Goal: Use online tool/utility: Utilize a website feature to perform a specific function

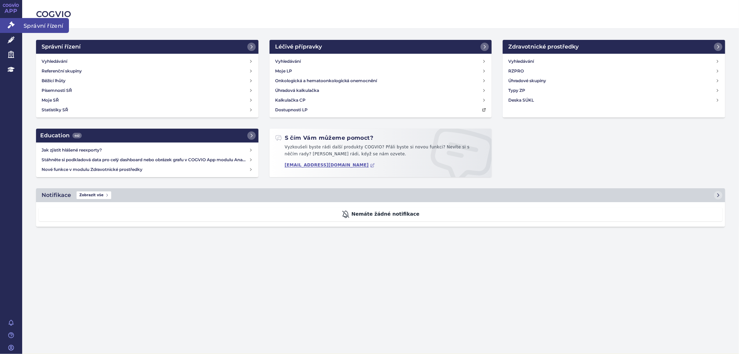
click at [11, 26] on icon at bounding box center [11, 24] width 7 height 7
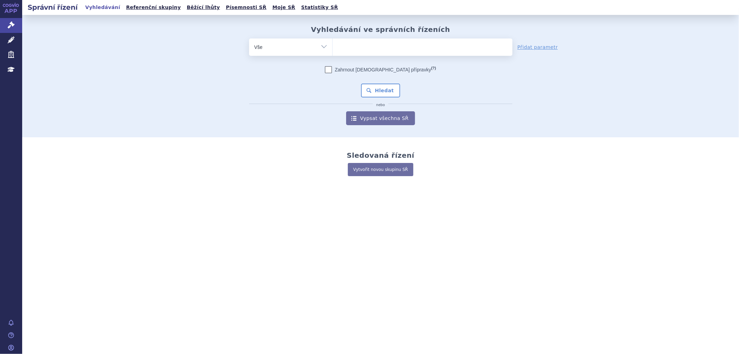
click at [9, 40] on icon at bounding box center [11, 39] width 7 height 7
click at [5, 41] on link "Léčivé přípravky" at bounding box center [11, 40] width 22 height 15
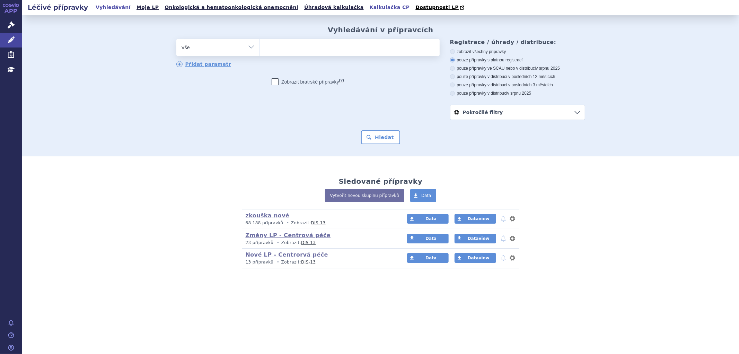
click at [368, 9] on link "Kalkulačka CP" at bounding box center [390, 7] width 44 height 9
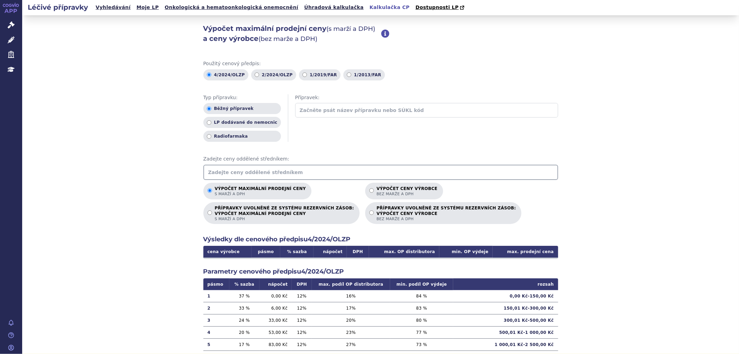
click at [239, 174] on input "text" at bounding box center [380, 172] width 355 height 15
drag, startPoint x: 239, startPoint y: 174, endPoint x: 403, endPoint y: 160, distance: 163.8
click at [403, 161] on span "Zadejte ceny oddělené středníkem:" at bounding box center [380, 159] width 355 height 7
click at [390, 170] on input "text" at bounding box center [380, 172] width 355 height 15
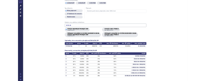
scroll to position [64, 0]
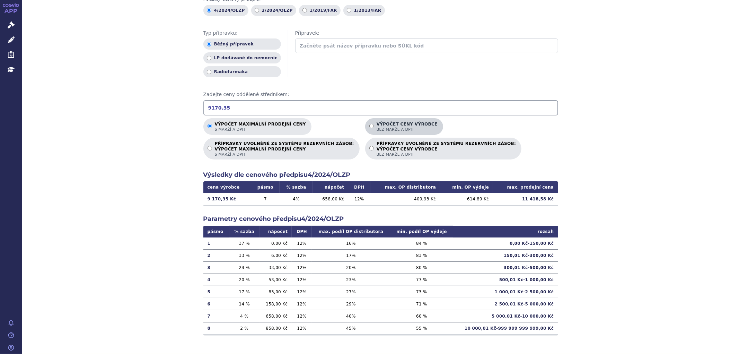
type input "9170.35"
click at [377, 127] on span "bez marže a DPH" at bounding box center [407, 129] width 61 height 5
click at [369, 126] on input "Výpočet ceny výrobce bez marže a DPH" at bounding box center [371, 126] width 5 height 5
radio input "true"
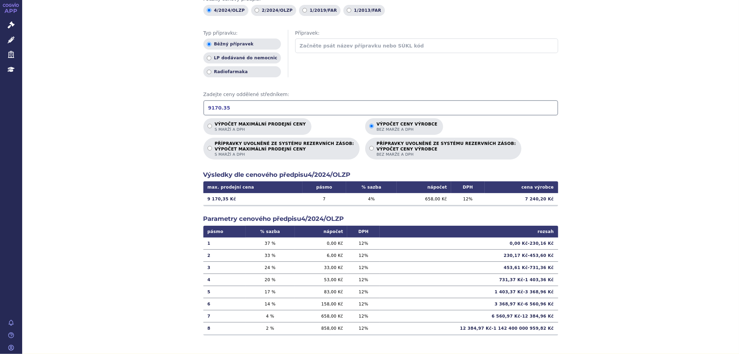
click at [259, 105] on input "9170.35" at bounding box center [380, 107] width 355 height 15
drag, startPoint x: 207, startPoint y: 103, endPoint x: 184, endPoint y: 104, distance: 22.6
click at [185, 104] on div "Výpočet maximální prodejní ceny (s marží a DPH) a ceny výrobce (bez marže a DPH…" at bounding box center [380, 153] width 717 height 404
type input "6079.98"
click at [208, 127] on input "Výpočet maximální prodejní ceny s marží a DPH" at bounding box center [210, 126] width 5 height 5
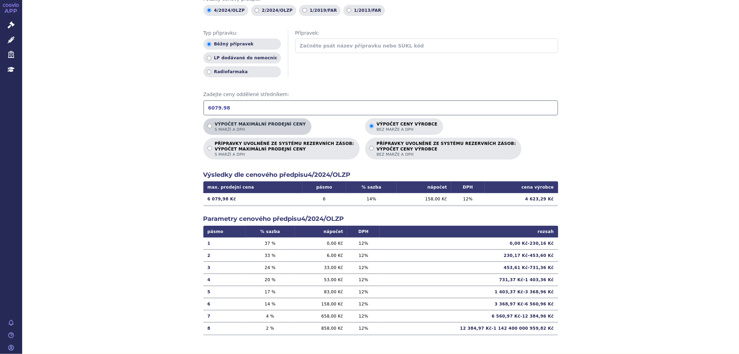
radio input "true"
